Goal: Information Seeking & Learning: Learn about a topic

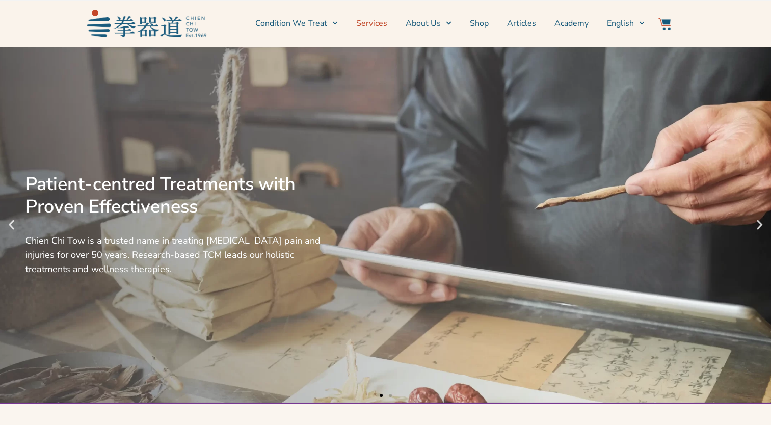
click at [375, 23] on link "Services" at bounding box center [371, 23] width 31 height 25
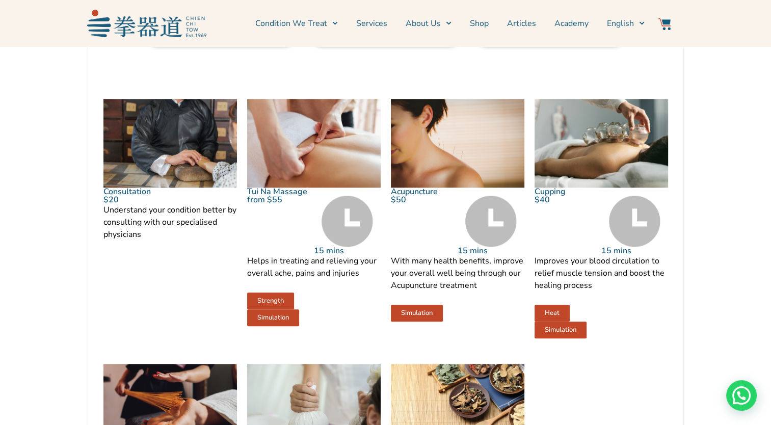
scroll to position [1376, 0]
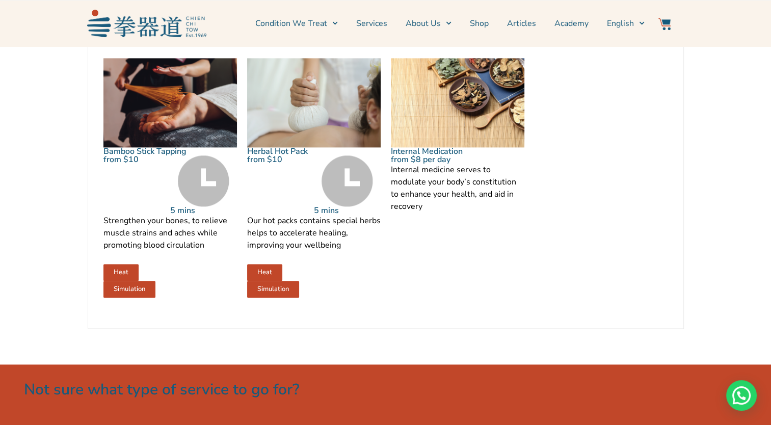
click at [369, 21] on link "Services" at bounding box center [371, 23] width 31 height 25
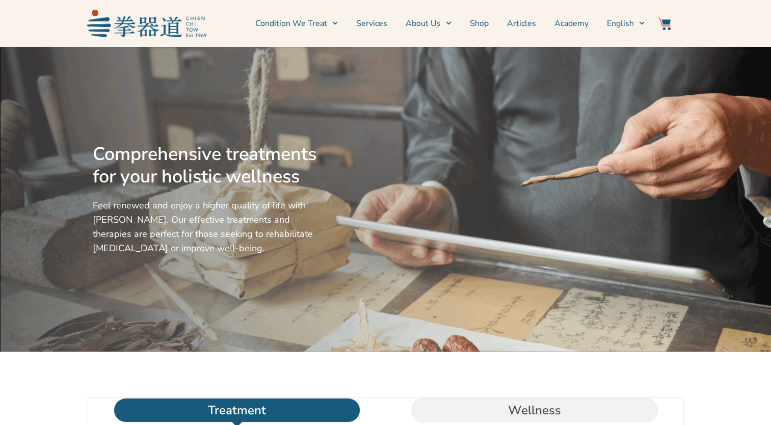
scroll to position [204, 0]
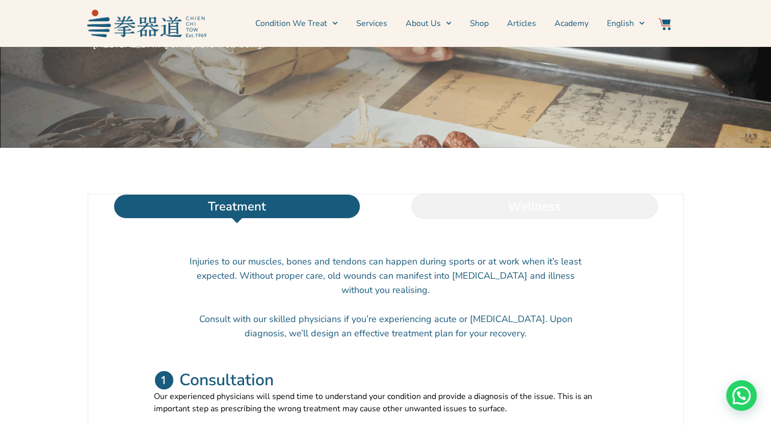
click at [446, 219] on li "Wellness" at bounding box center [535, 206] width 298 height 24
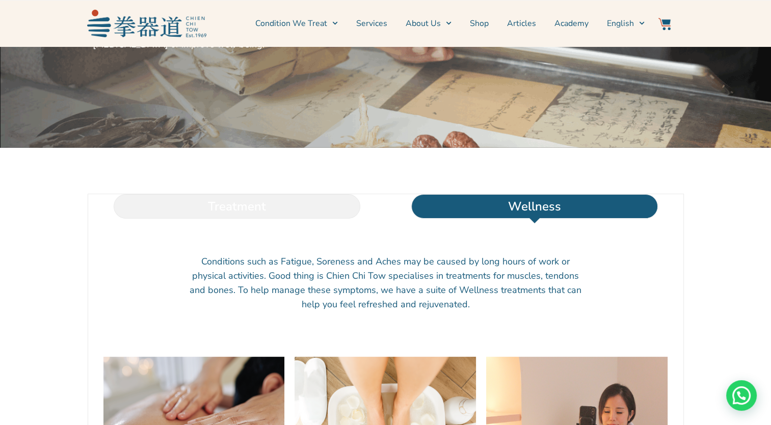
click at [300, 219] on li "Treatment" at bounding box center [237, 206] width 298 height 24
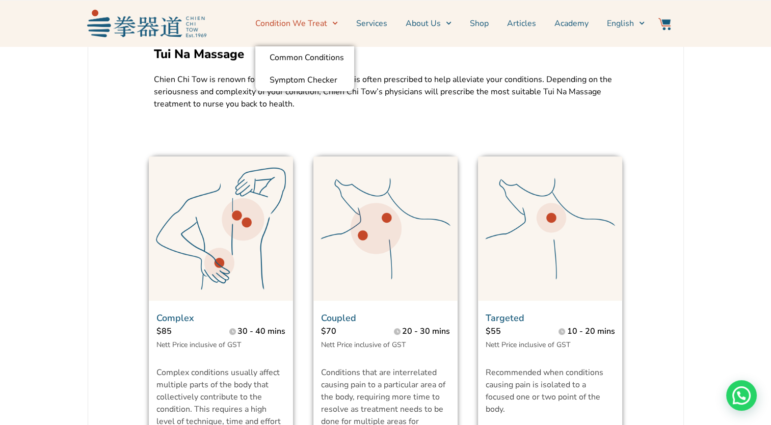
scroll to position [968, 0]
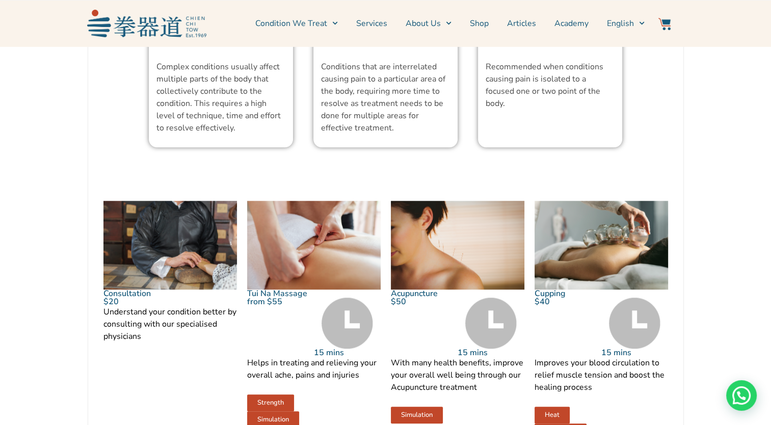
click at [318, 266] on img at bounding box center [314, 245] width 134 height 89
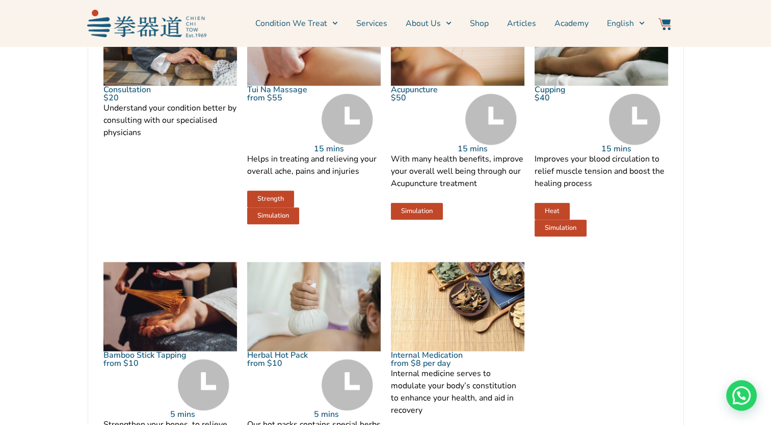
click at [268, 202] on span "Strength" at bounding box center [270, 199] width 26 height 7
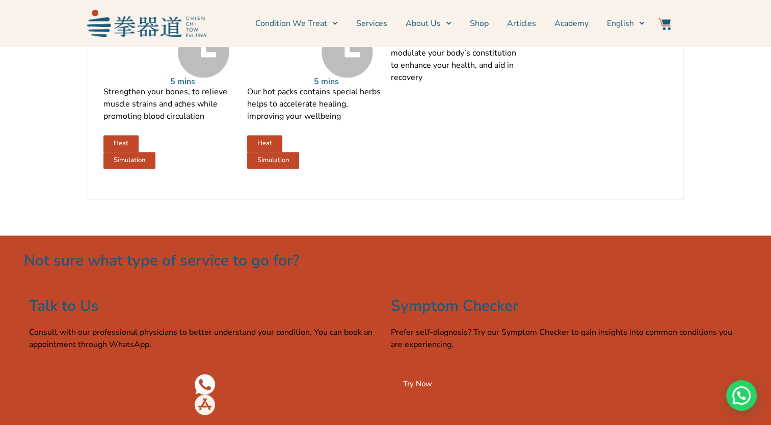
scroll to position [1529, 0]
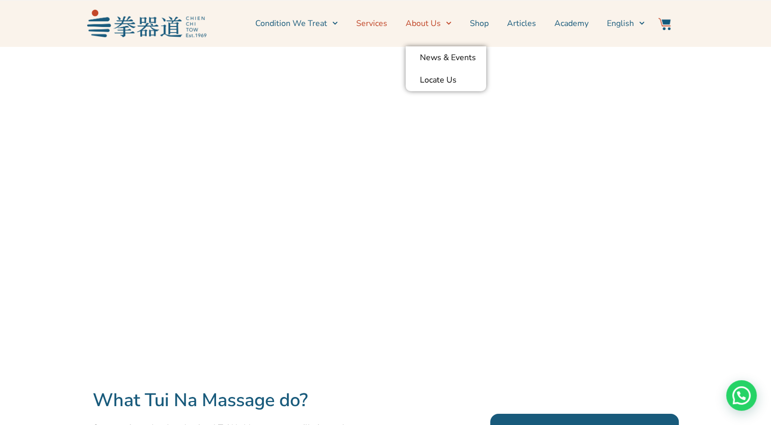
click at [377, 24] on link "Services" at bounding box center [371, 23] width 31 height 25
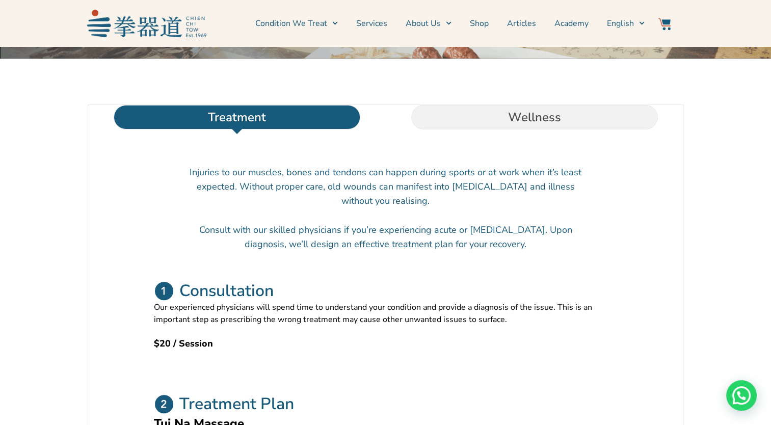
scroll to position [204, 0]
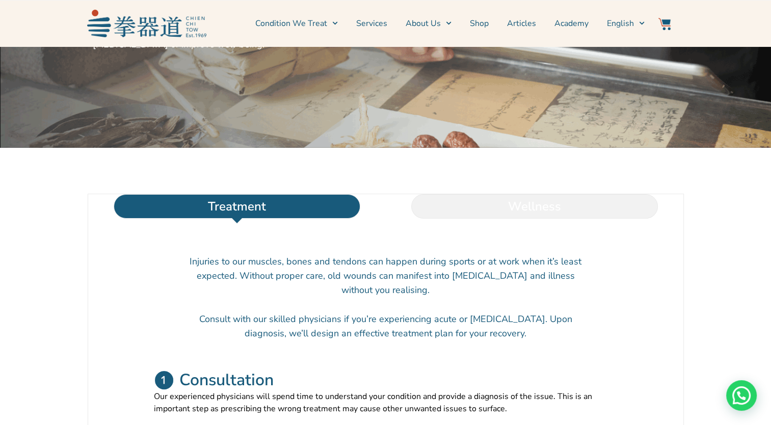
click at [503, 219] on li "Wellness" at bounding box center [535, 206] width 298 height 24
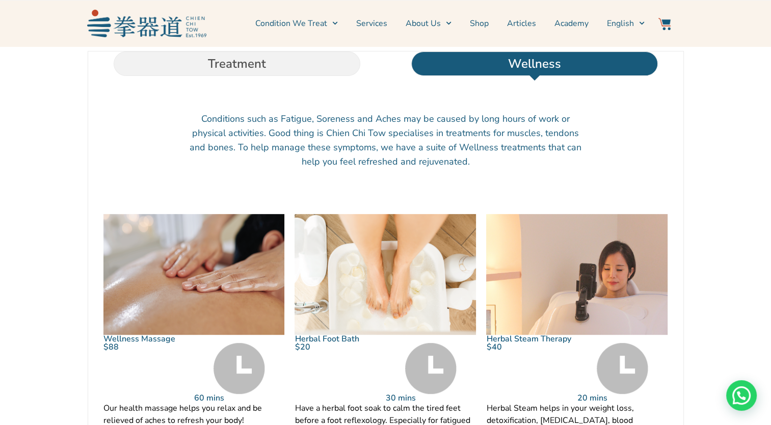
scroll to position [459, 0]
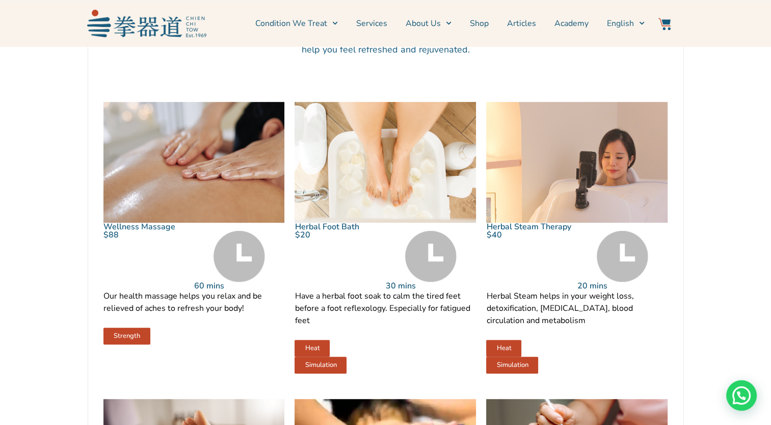
click at [232, 282] on img at bounding box center [239, 256] width 51 height 51
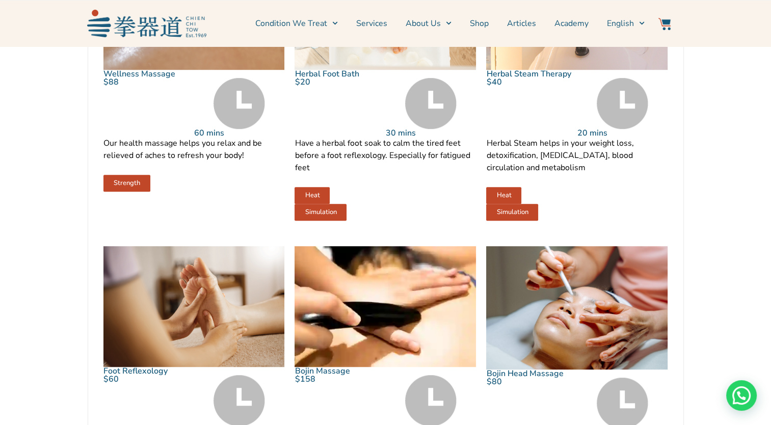
click at [113, 192] on link "Strength" at bounding box center [126, 183] width 47 height 17
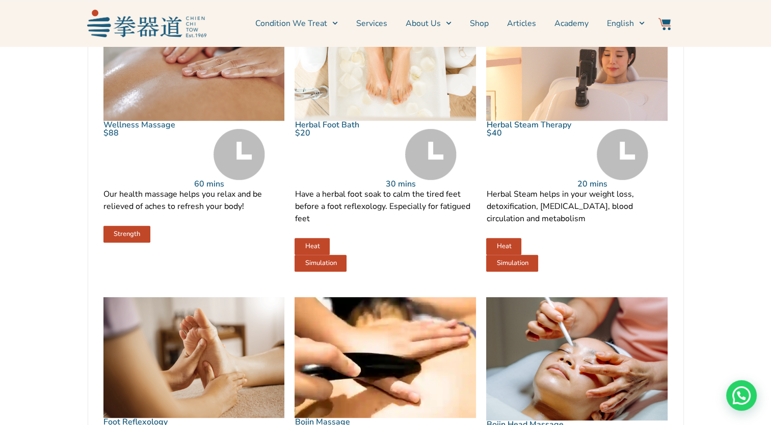
scroll to position [459, 0]
